Goal: Information Seeking & Learning: Learn about a topic

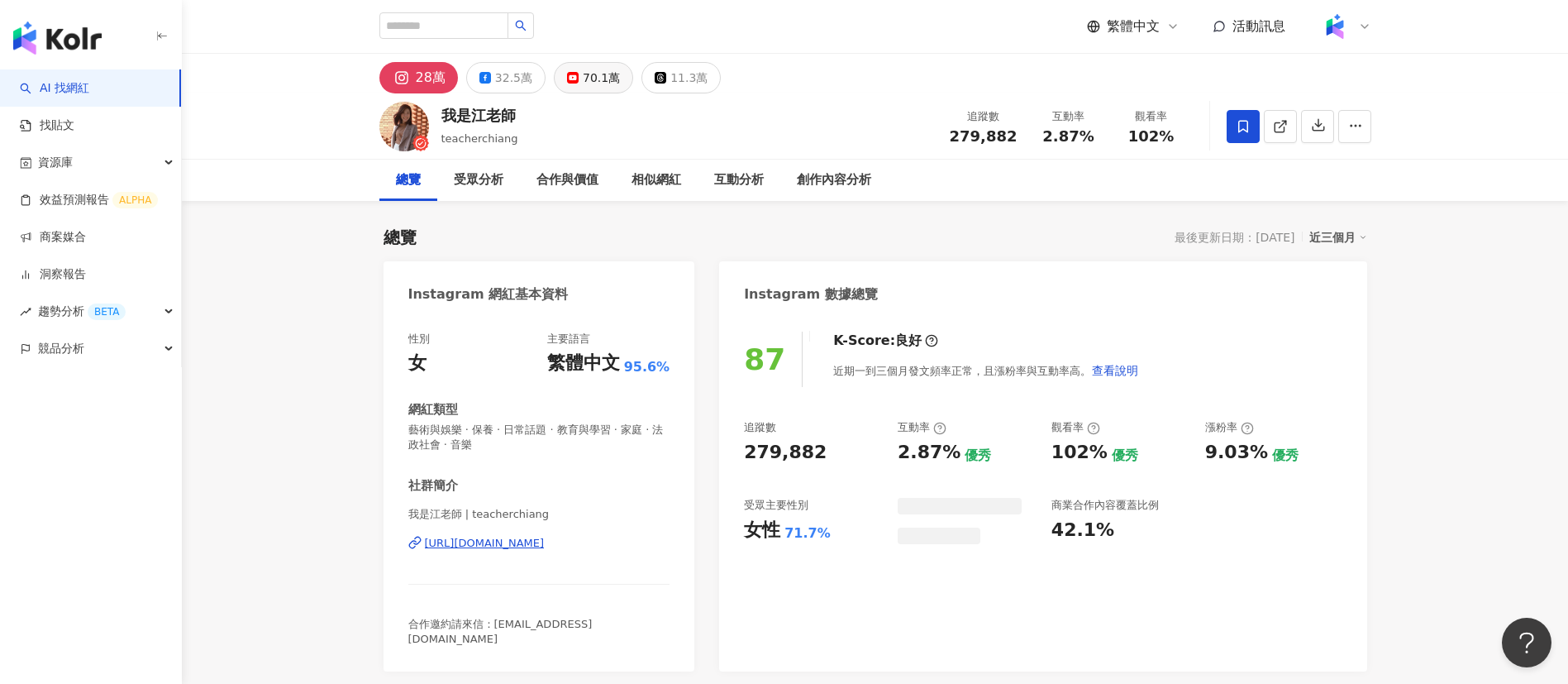
click at [834, 195] on div "創作內容分析" at bounding box center [834, 180] width 107 height 41
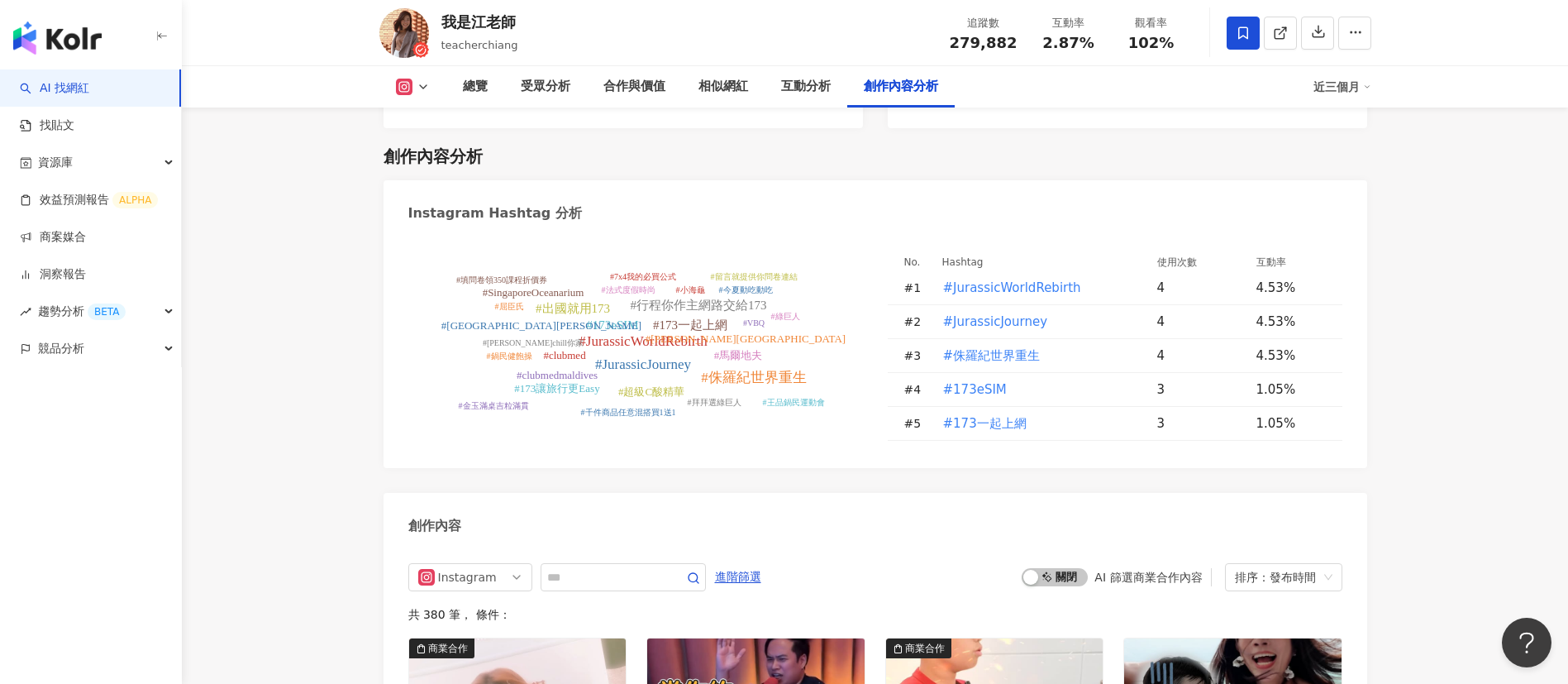
scroll to position [4863, 0]
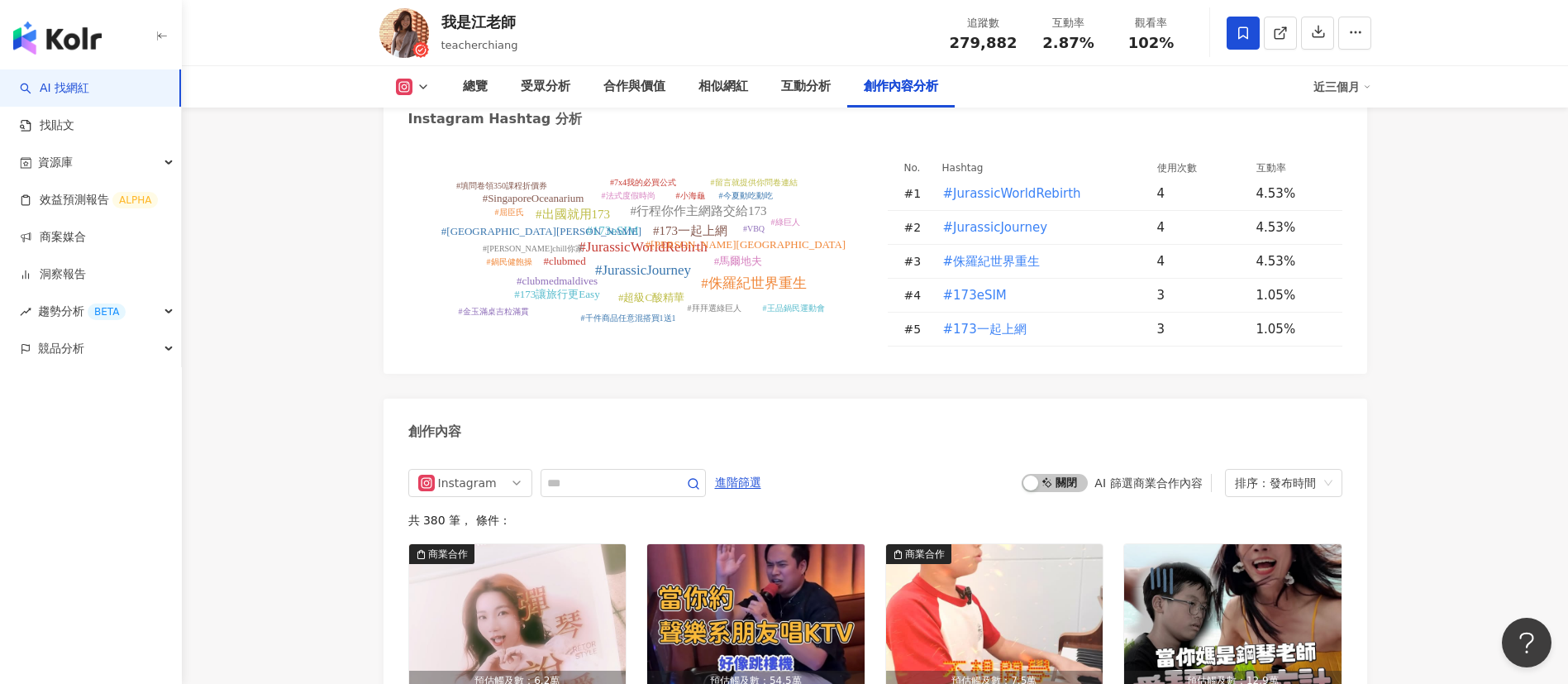
click at [604, 30] on div "我是江老師 teacherchiang 追蹤數 279,882 互動率 2.87% 觀看率 102%" at bounding box center [875, 32] width 1058 height 65
click at [628, 140] on div "#JurassicWorldRebirth #JurassicJourney #侏羅紀世界重生 #173eSIM #173一起上網 #出國就用173 #行程你…" at bounding box center [874, 257] width 983 height 234
click at [539, 140] on div "#JurassicWorldRebirth #JurassicJourney #侏羅紀世界重生 #173eSIM #173一起上網 #出國就用173 #行程你…" at bounding box center [874, 257] width 983 height 234
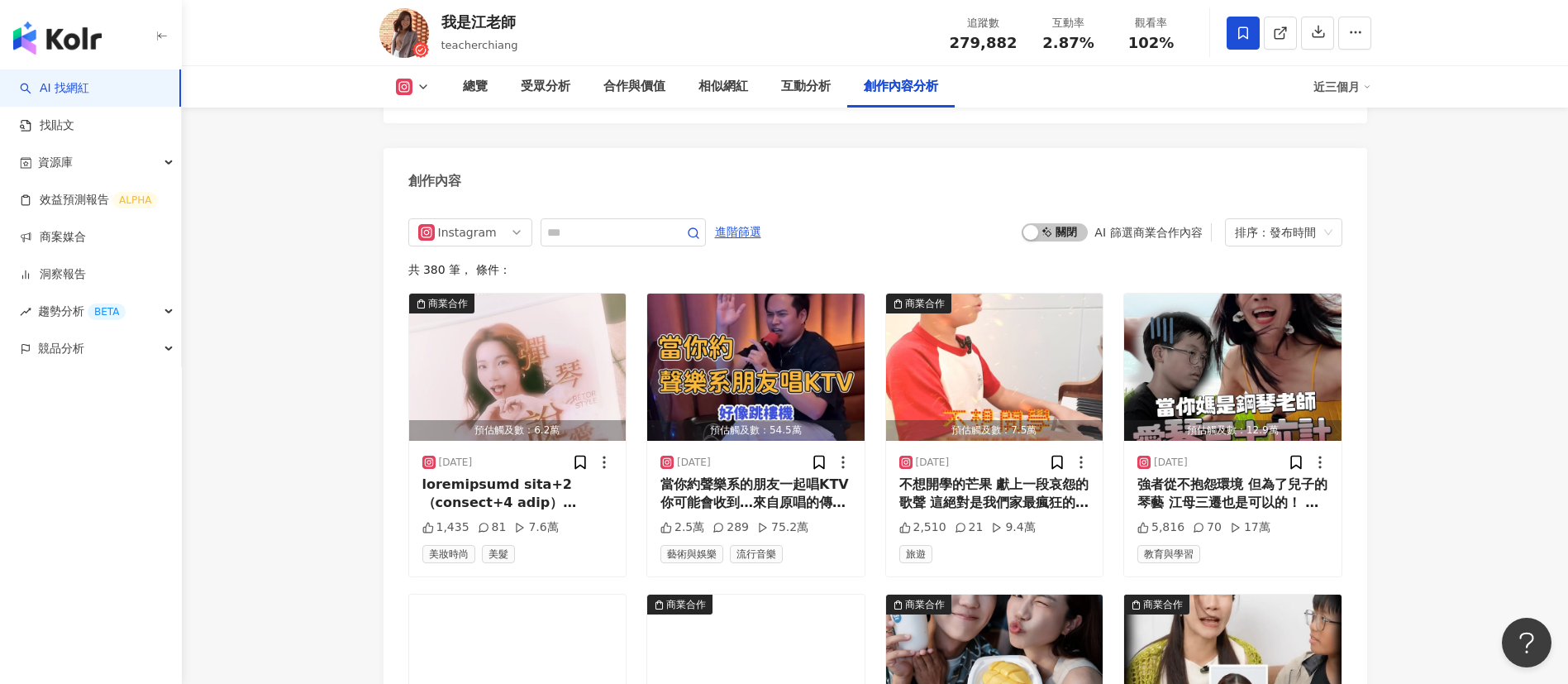
scroll to position [5116, 0]
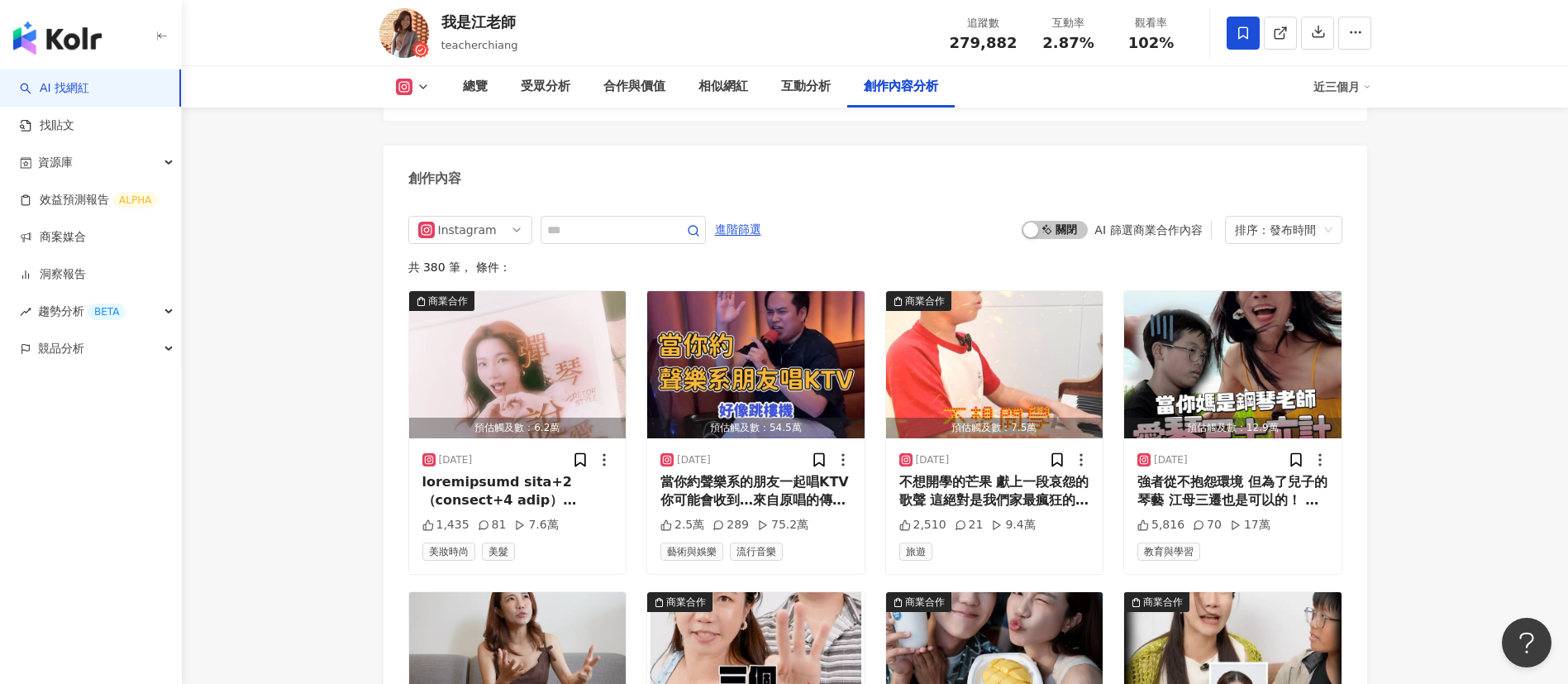
click at [746, 146] on div "創作內容" at bounding box center [874, 172] width 983 height 54
click at [1065, 221] on span "啟動 關閉" at bounding box center [1054, 230] width 66 height 18
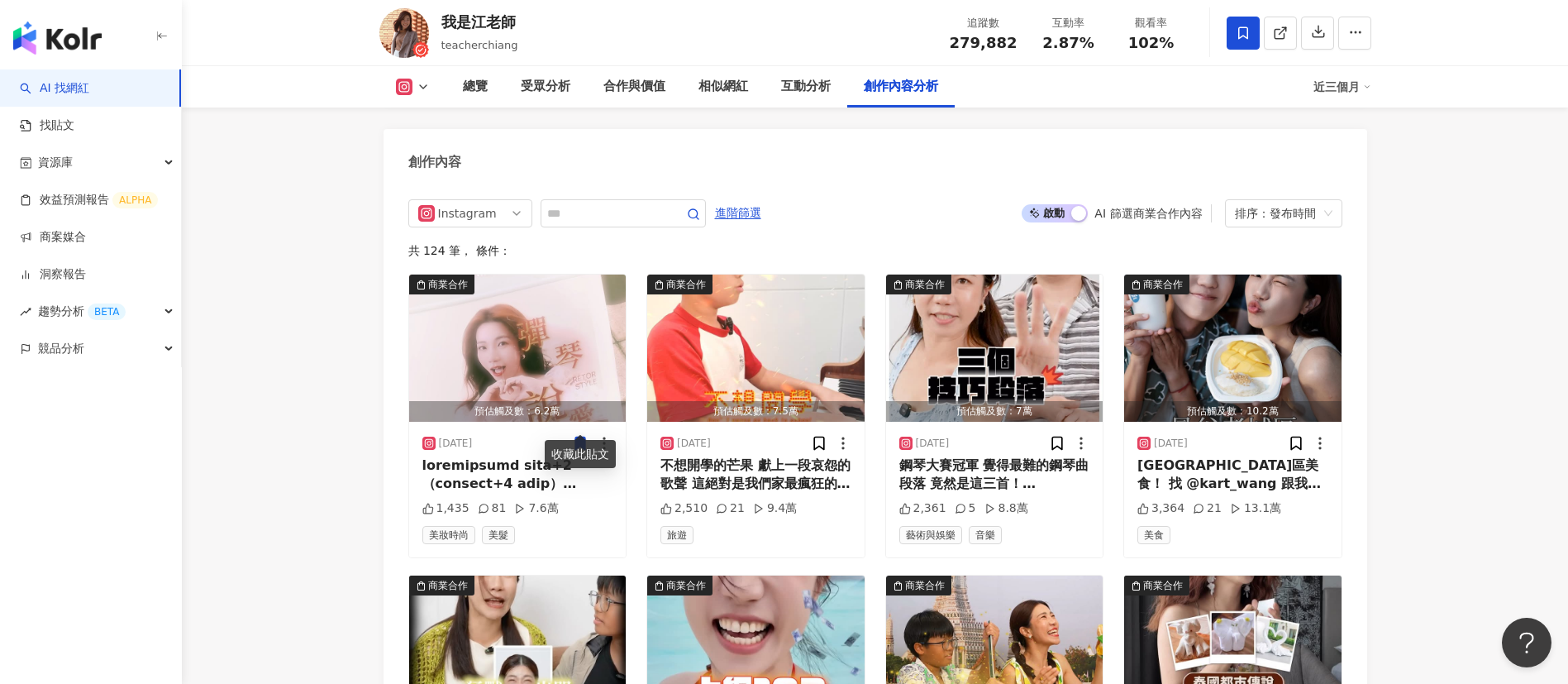
click at [520, 456] on div at bounding box center [517, 475] width 191 height 37
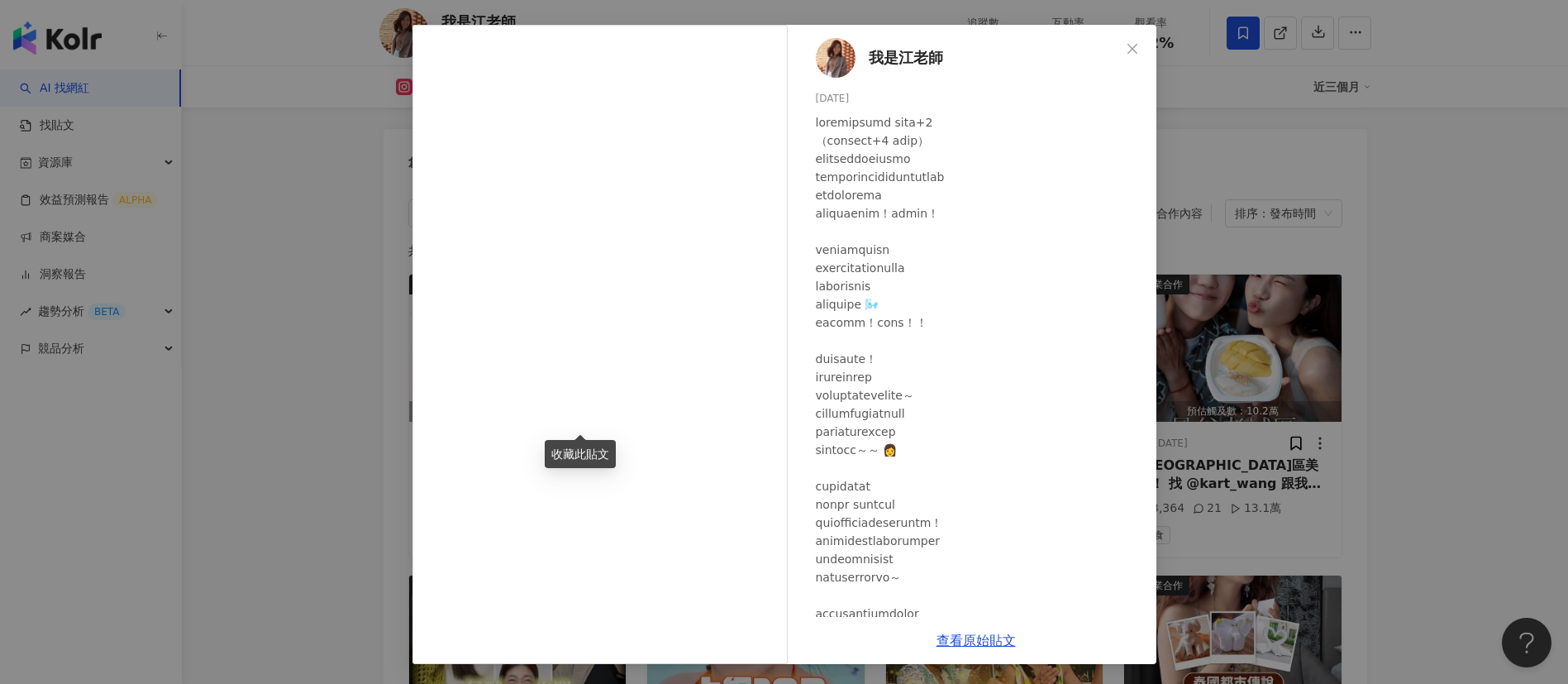
scroll to position [267, 0]
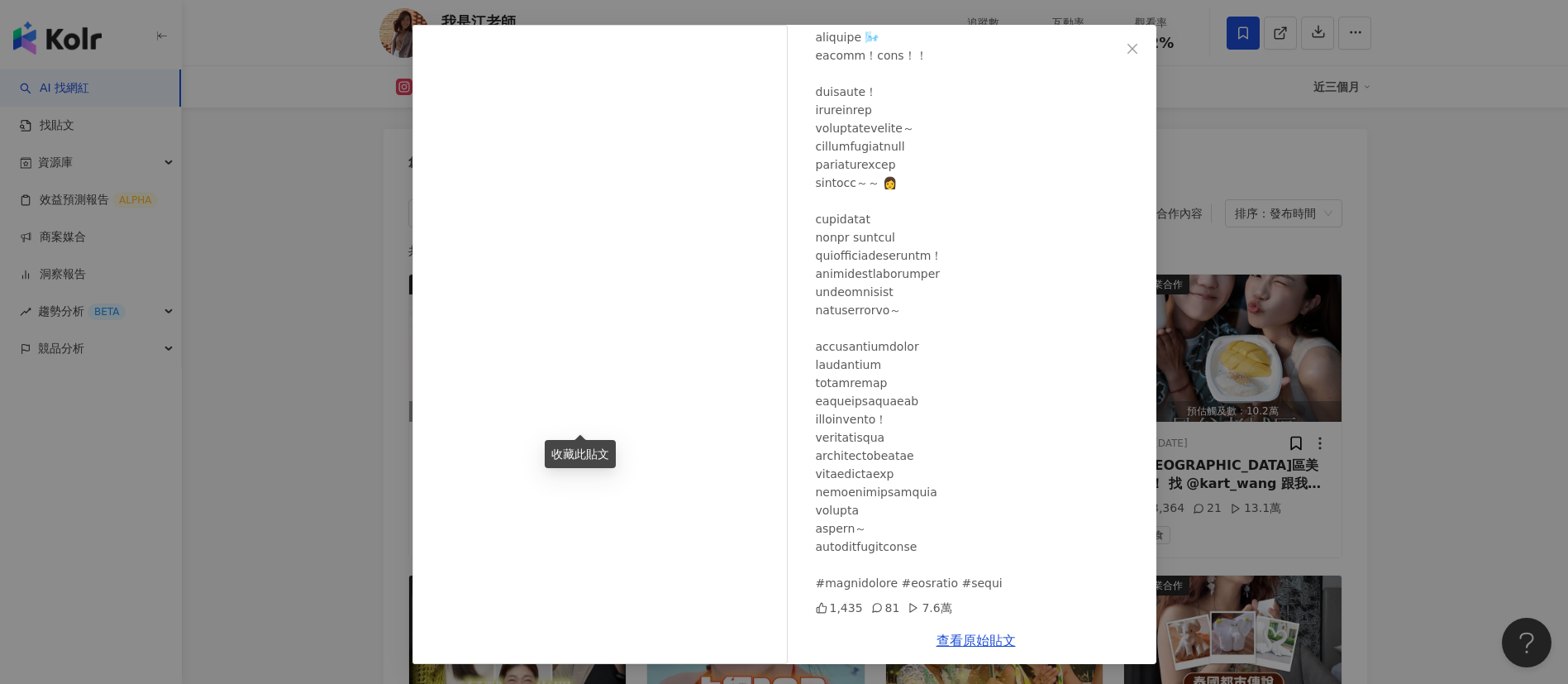
click at [848, 270] on div at bounding box center [980, 219] width 328 height 746
click at [983, 639] on link "查看原始貼文" at bounding box center [977, 640] width 80 height 16
click at [1511, 442] on div "我是江老師 [DATE] 1,435 81 7.6萬 查看原始貼文" at bounding box center [784, 342] width 1568 height 684
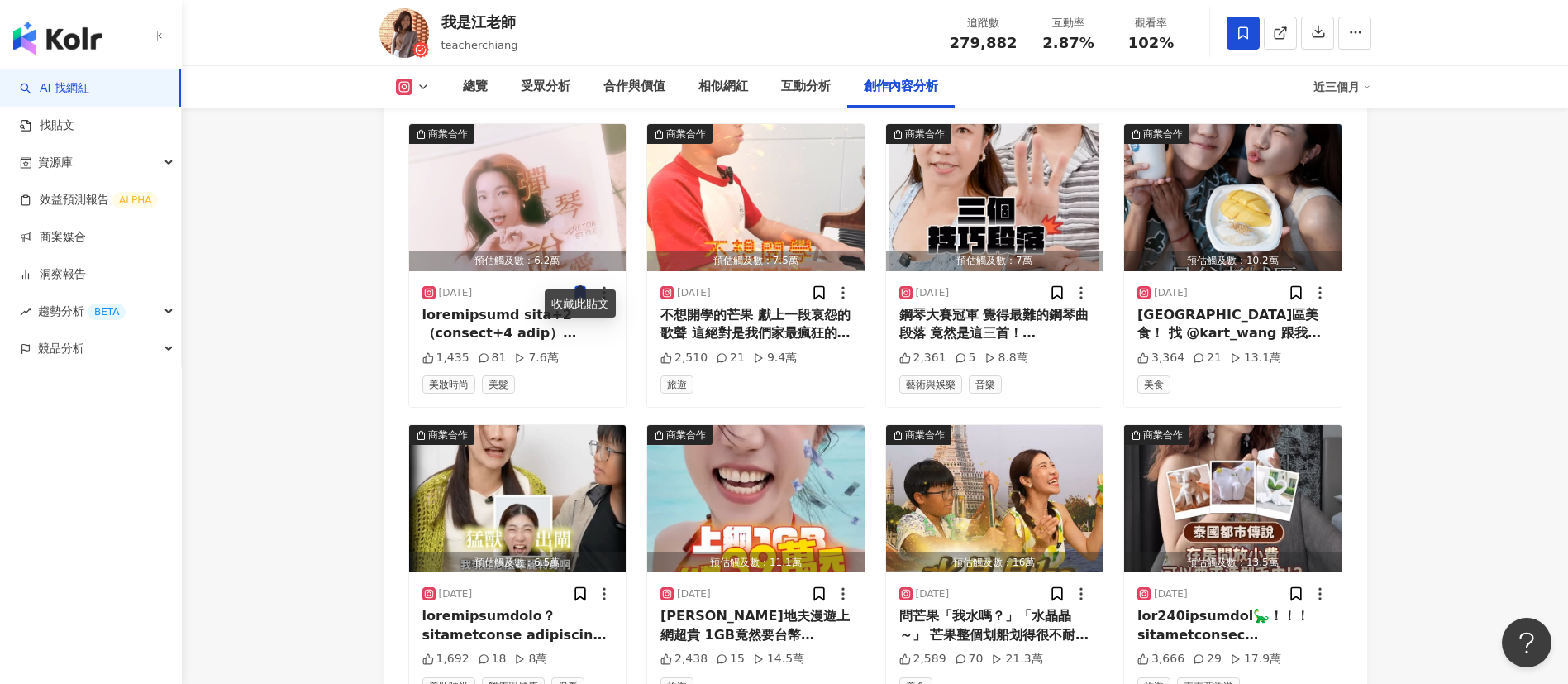
scroll to position [5283, 0]
click at [999, 306] on div "鋼琴大賽冠軍 覺得最難的鋼琴曲段落 竟然是這三首！ @sam_glicklich 本週六在高雄有演出哦 可以去Opentix搜尋：《山海迴響》高市交音樂會 就…" at bounding box center [995, 324] width 191 height 37
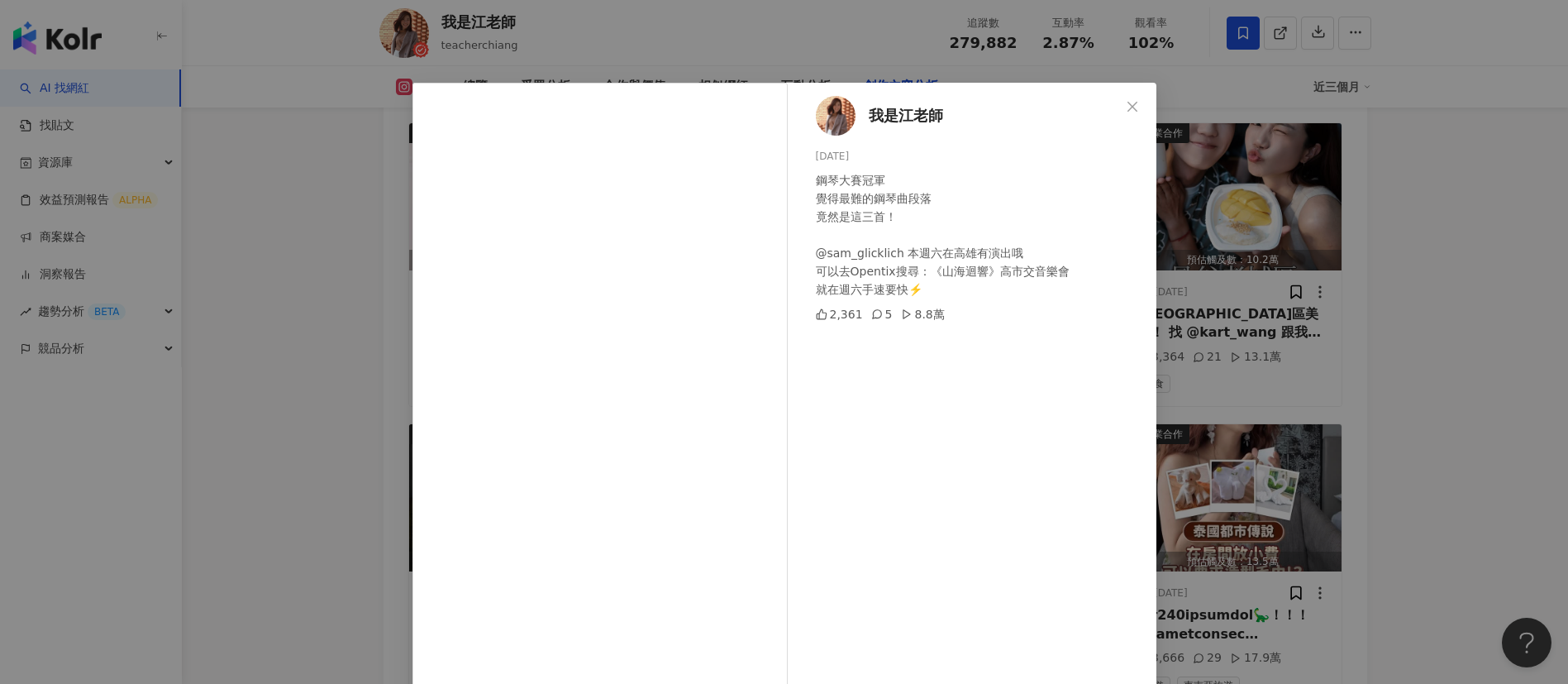
scroll to position [57, 0]
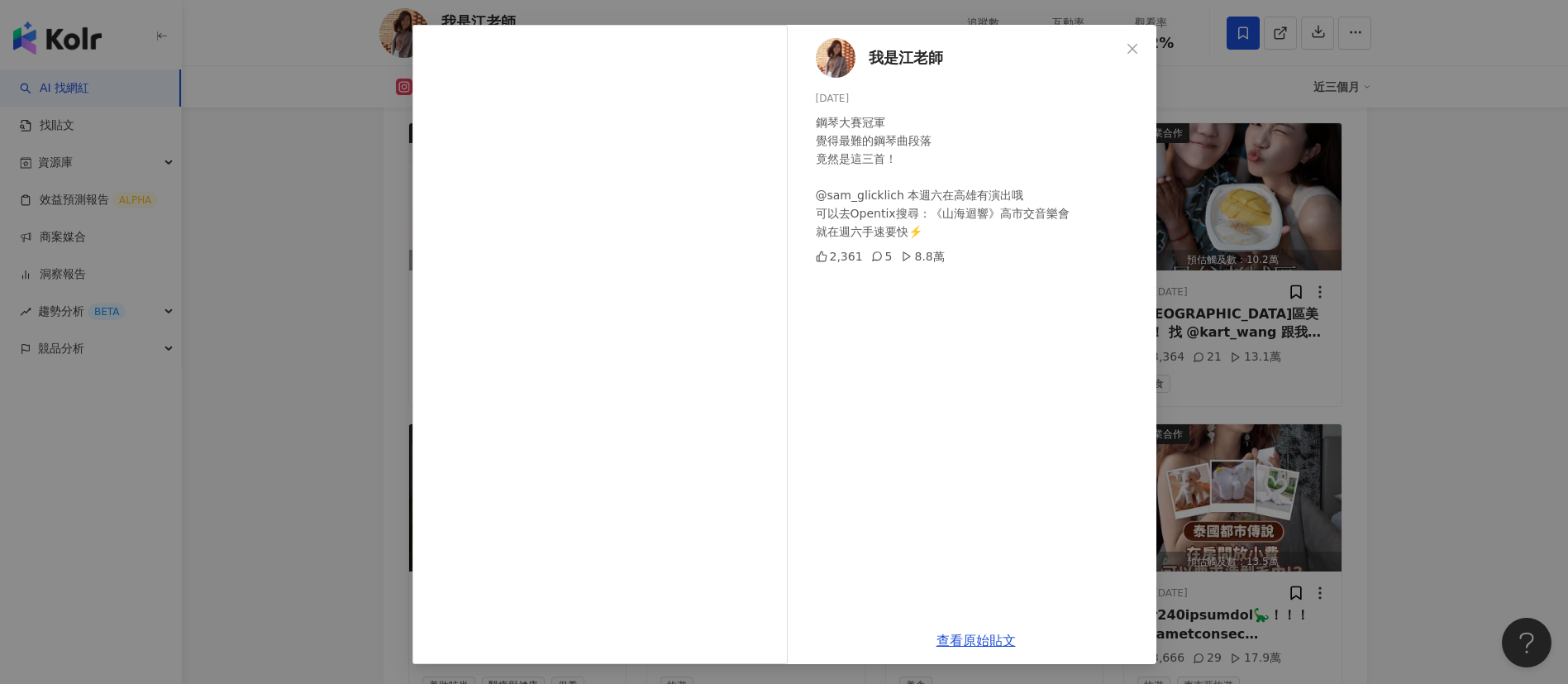
click at [1429, 390] on div "我是江老師 [DATE] 鋼琴大賽冠軍 覺得最難的鋼琴曲段落 竟然是這三首！ @sam_glicklich 本週六在高雄有演出哦 可以去Opentix搜尋：《…" at bounding box center [784, 342] width 1568 height 684
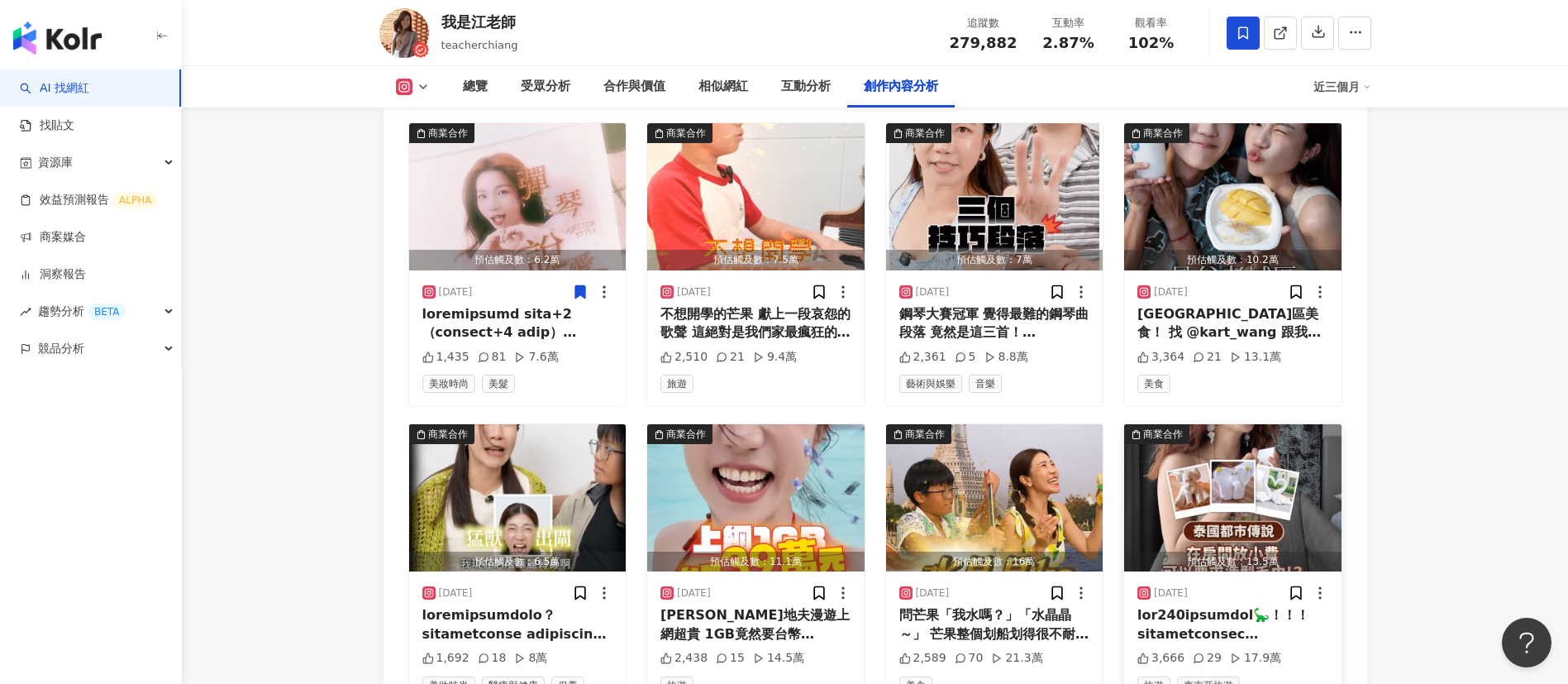
scroll to position [5372, 0]
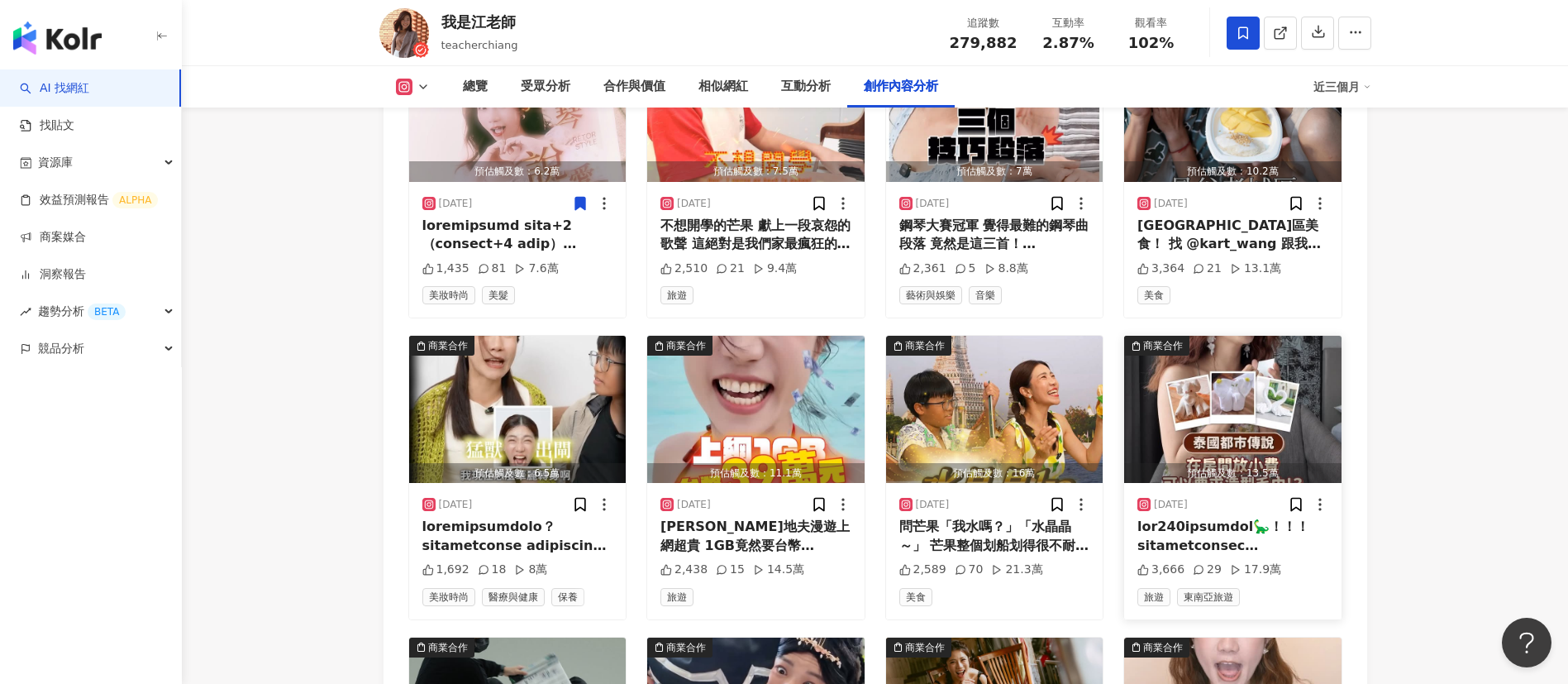
click at [1193, 518] on div at bounding box center [1232, 536] width 191 height 37
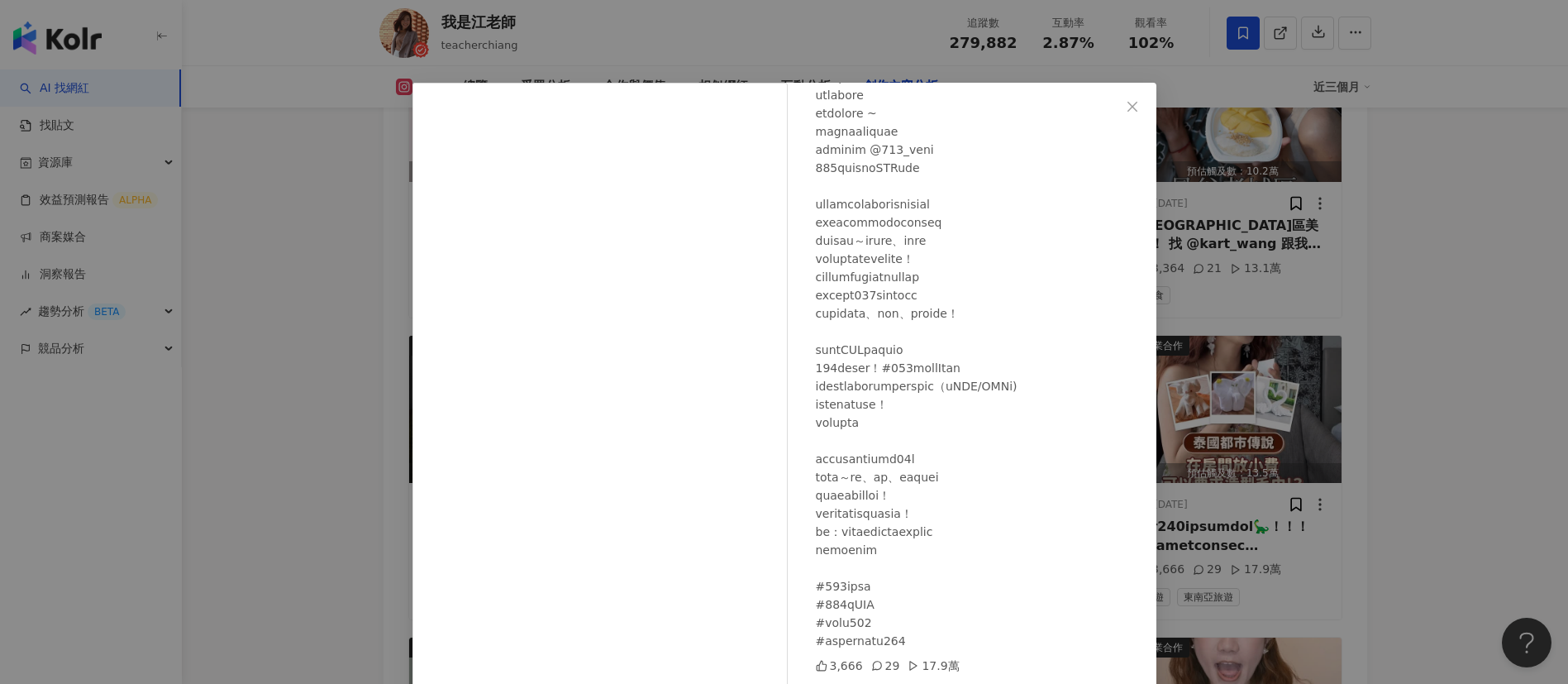
scroll to position [57, 0]
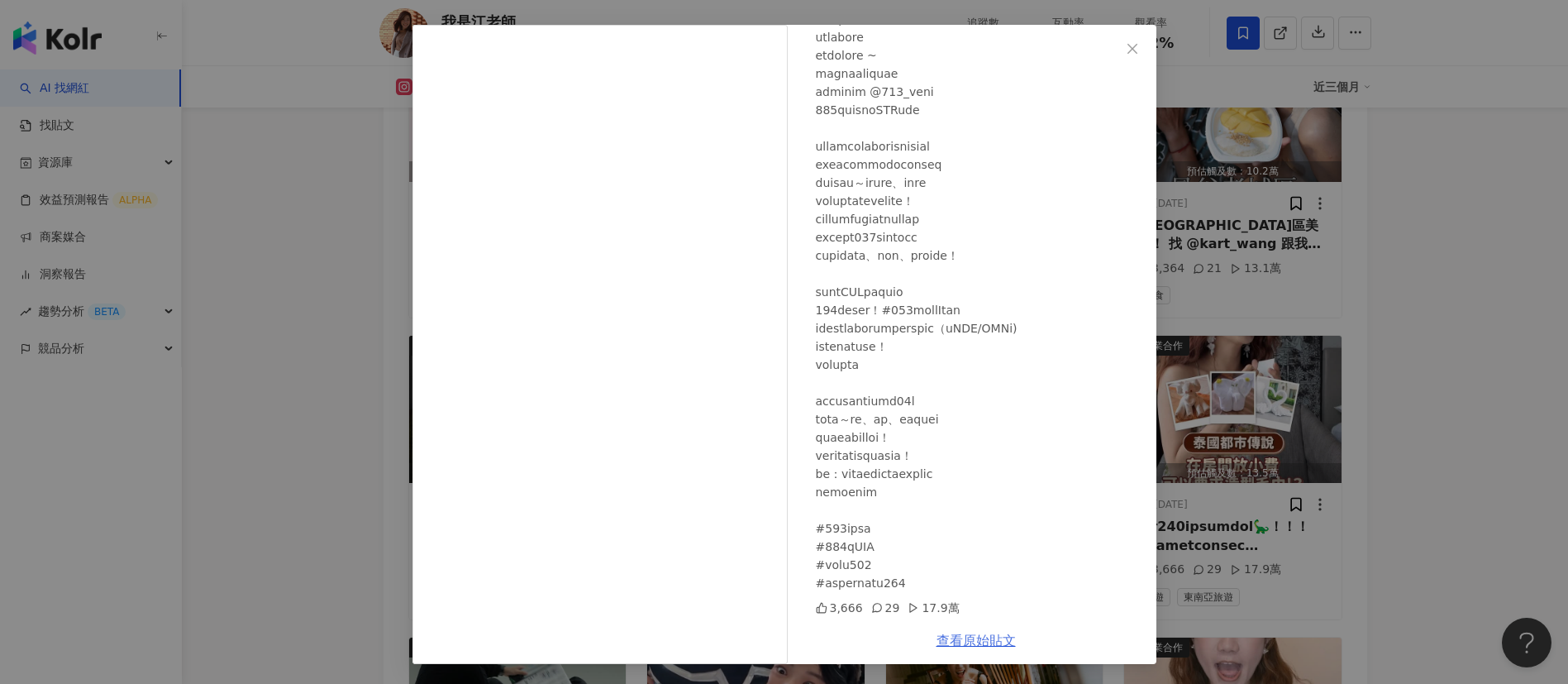
click at [973, 632] on link "查看原始貼文" at bounding box center [977, 640] width 80 height 16
click at [1372, 402] on div "我是江老師 [DATE] 3,666 29 17.9萬 查看原始貼文" at bounding box center [784, 342] width 1568 height 684
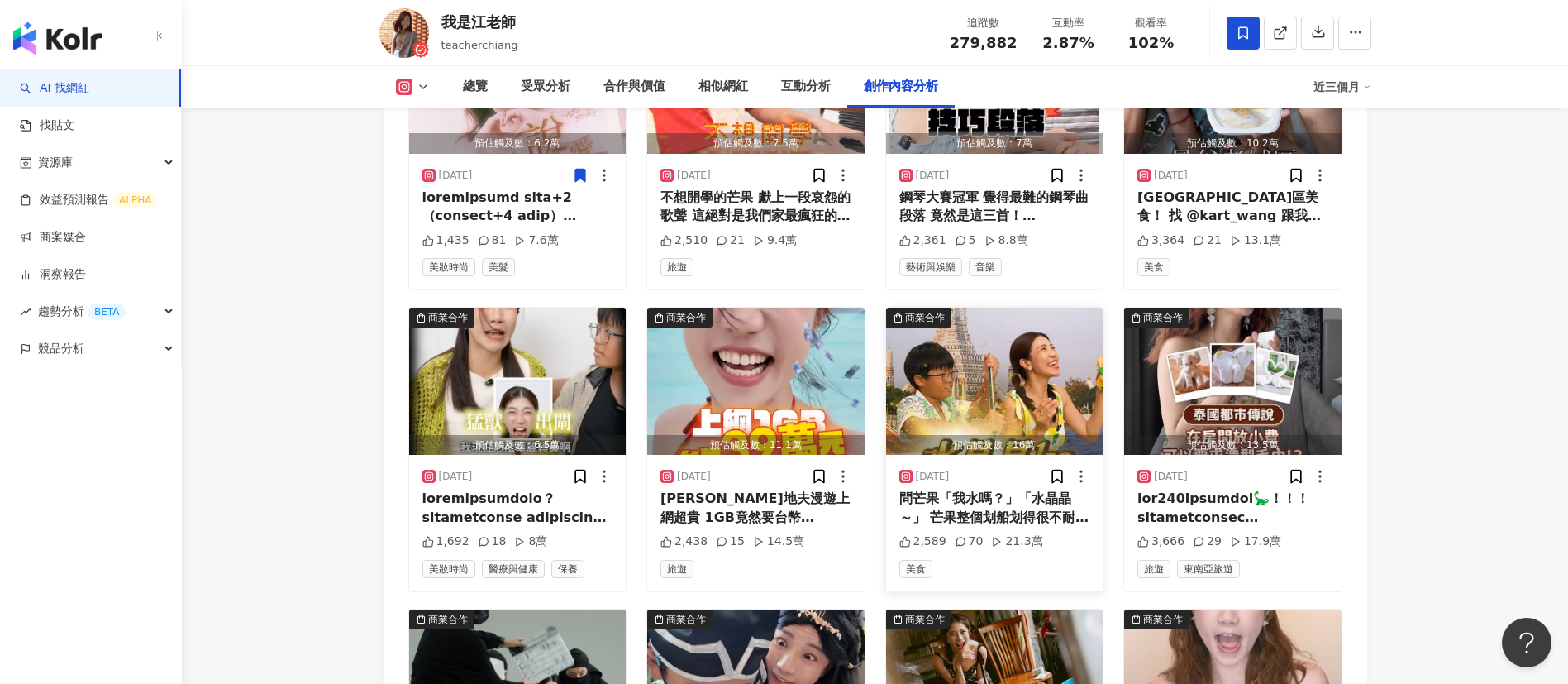
scroll to position [5607, 0]
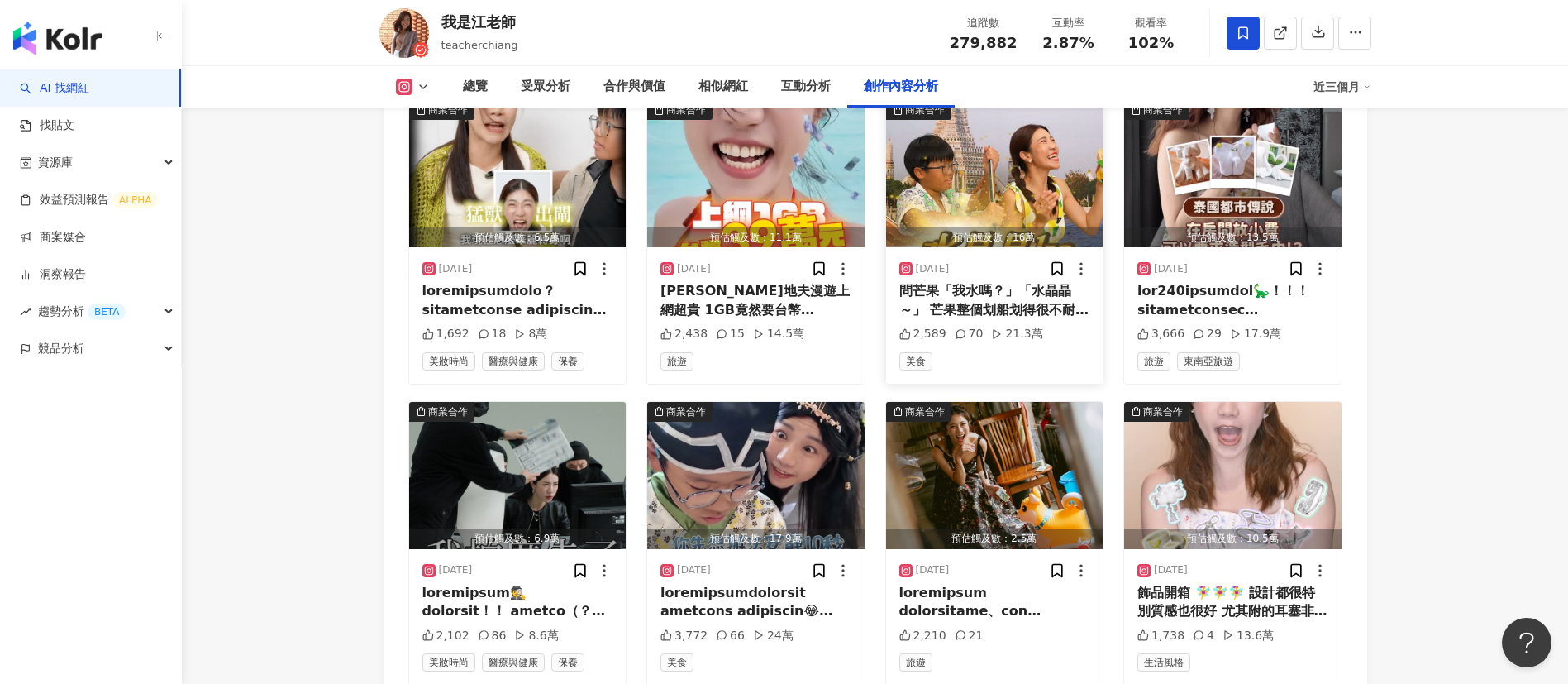
click at [995, 289] on div "問芒果「我水嗎？」「水晶晶～」 芒果整個划船划得很不耐煩 可能因為我的泰文腔調惹怒他了 而且低成本背板他可能很不滿意😂 但是我真的好喜歡泰國、好喜歡泰文 也好…" at bounding box center [995, 301] width 191 height 37
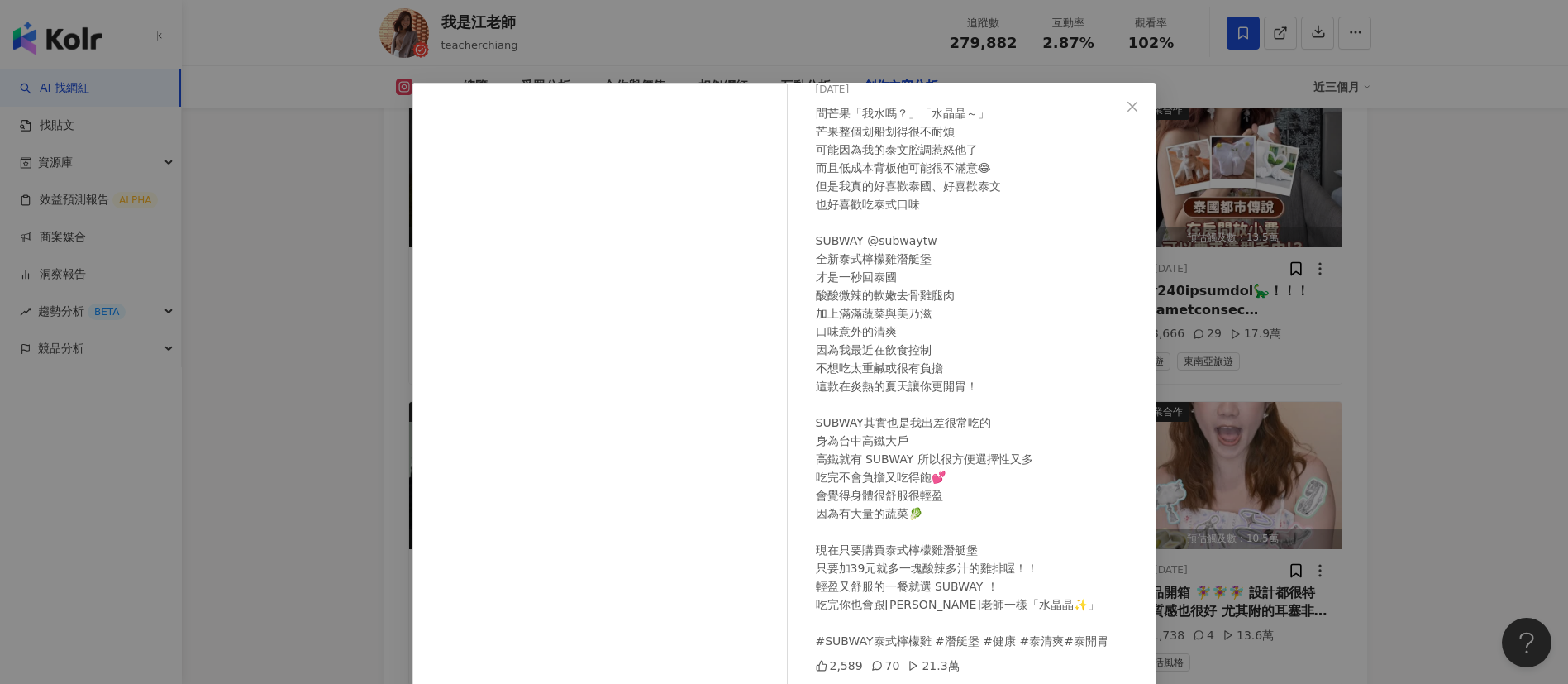
scroll to position [57, 0]
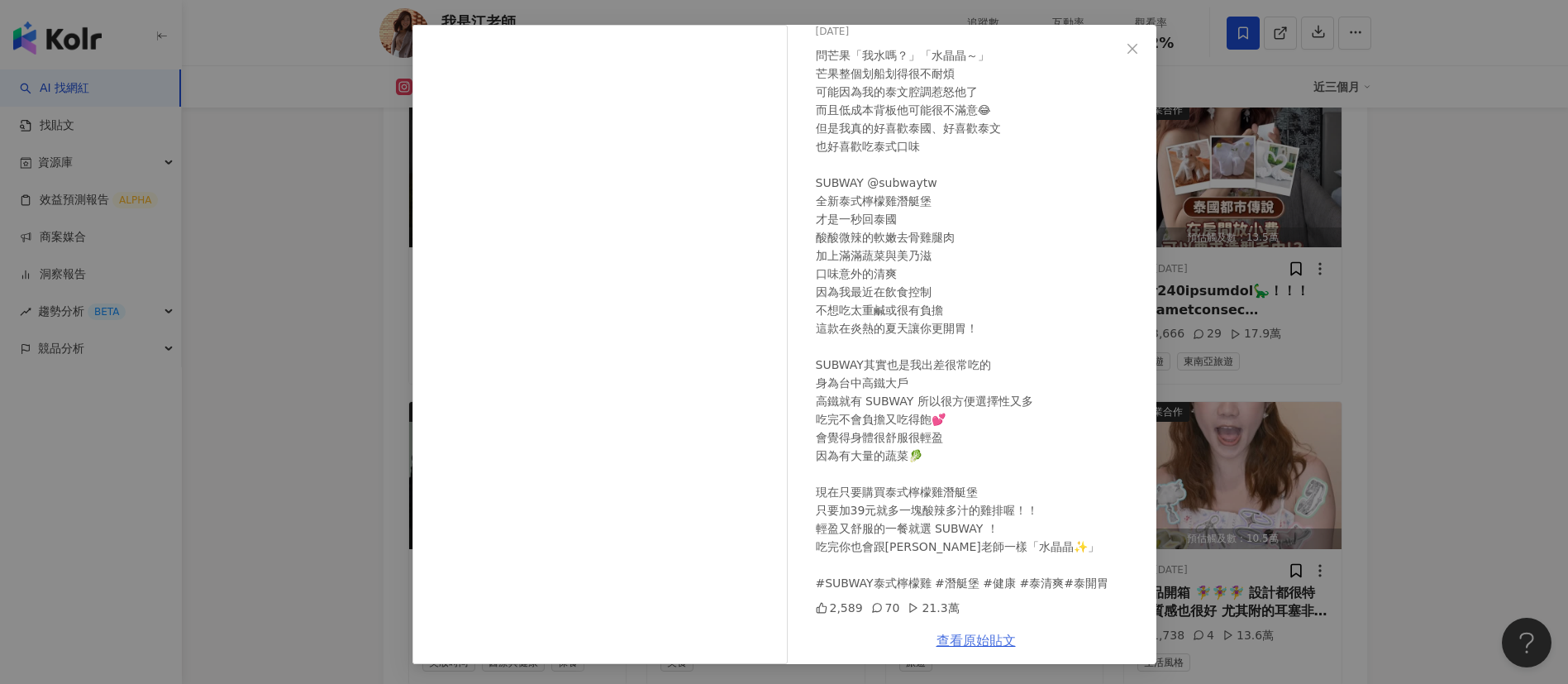
click at [965, 641] on link "查看原始貼文" at bounding box center [977, 640] width 80 height 16
